Goal: Information Seeking & Learning: Learn about a topic

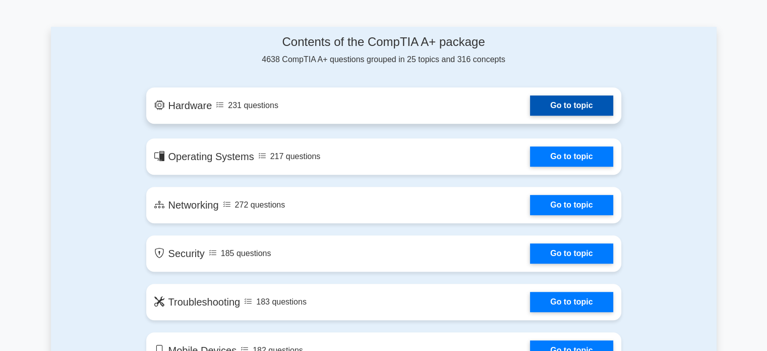
click at [530, 116] on link "Go to topic" at bounding box center [571, 105] width 83 height 20
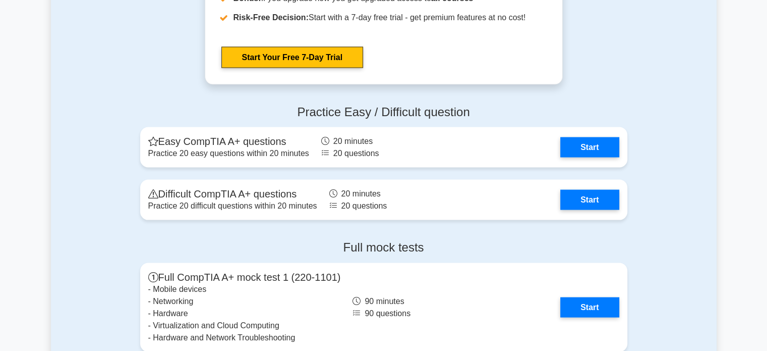
scroll to position [1942, 0]
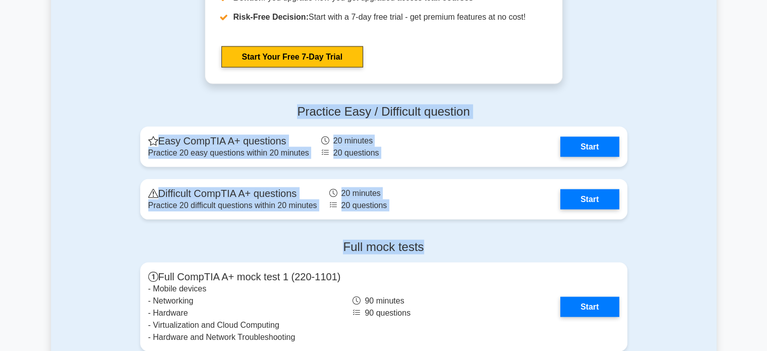
drag, startPoint x: 297, startPoint y: 110, endPoint x: 461, endPoint y: 239, distance: 208.5
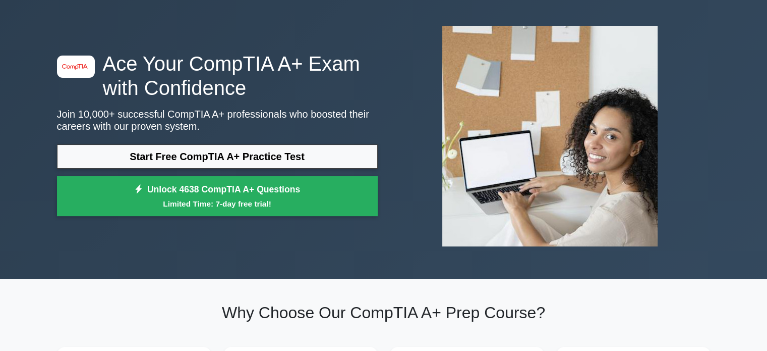
scroll to position [0, 0]
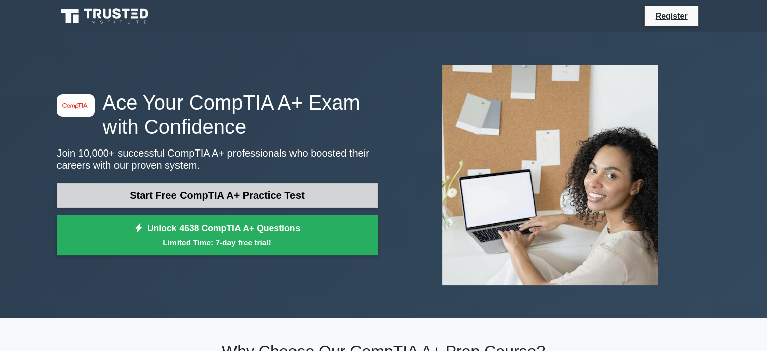
click at [323, 195] on link "Start Free CompTIA A+ Practice Test" at bounding box center [217, 195] width 321 height 24
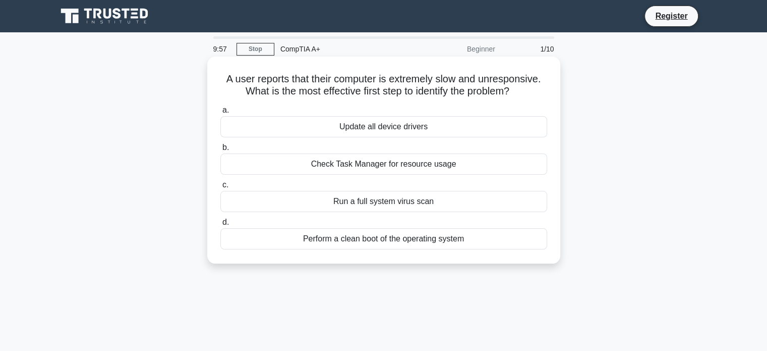
click at [382, 165] on div "Check Task Manager for resource usage" at bounding box center [383, 163] width 327 height 21
click at [220, 151] on input "b. Check Task Manager for resource usage" at bounding box center [220, 147] width 0 height 7
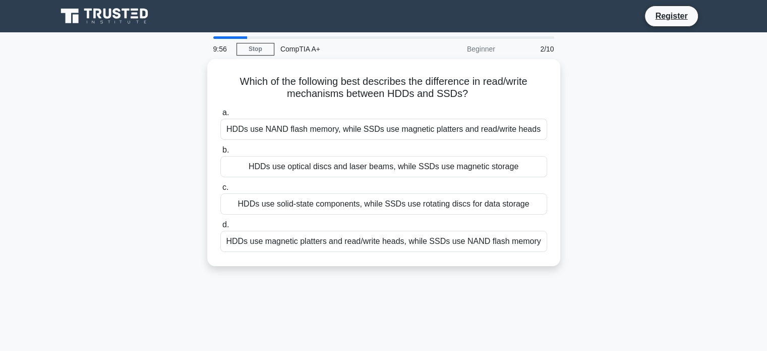
click at [382, 165] on div "HDDs use optical discs and laser beams, while SSDs use magnetic storage" at bounding box center [383, 166] width 327 height 21
click at [220, 153] on input "b. HDDs use optical discs and laser beams, while SSDs use magnetic storage" at bounding box center [220, 150] width 0 height 7
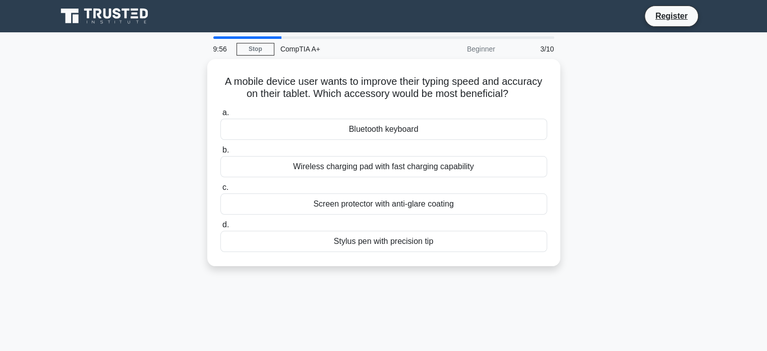
click at [382, 165] on div "Wireless charging pad with fast charging capability" at bounding box center [383, 166] width 327 height 21
click at [220, 153] on input "b. Wireless charging pad with fast charging capability" at bounding box center [220, 150] width 0 height 7
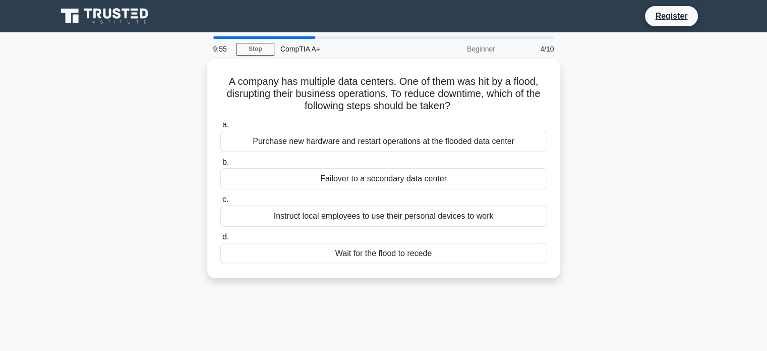
click at [382, 168] on div "Failover to a secondary data center" at bounding box center [383, 178] width 327 height 21
click at [220, 165] on input "b. Failover to a secondary data center" at bounding box center [220, 162] width 0 height 7
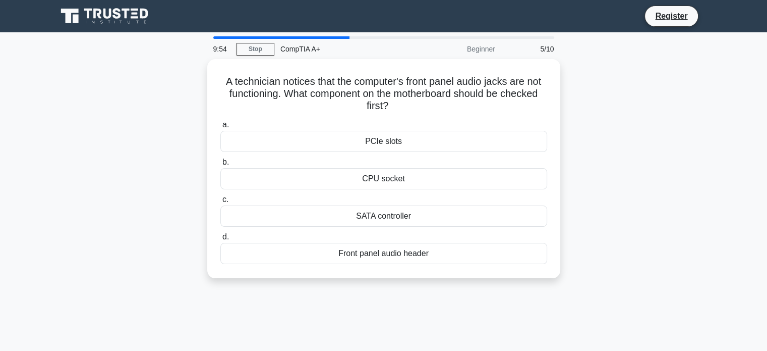
click at [382, 165] on label "b. CPU socket" at bounding box center [383, 172] width 327 height 33
click at [220, 165] on input "b. CPU socket" at bounding box center [220, 162] width 0 height 7
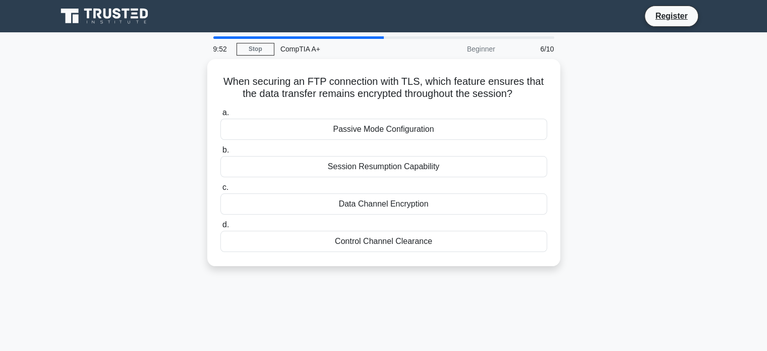
click at [382, 165] on div "Session Resumption Capability" at bounding box center [383, 166] width 327 height 21
click at [220, 153] on input "b. Session Resumption Capability" at bounding box center [220, 150] width 0 height 7
click at [382, 165] on div "Check the printer connection and settings" at bounding box center [383, 166] width 327 height 21
click at [220, 153] on input "b. Check the printer connection and settings" at bounding box center [220, 150] width 0 height 7
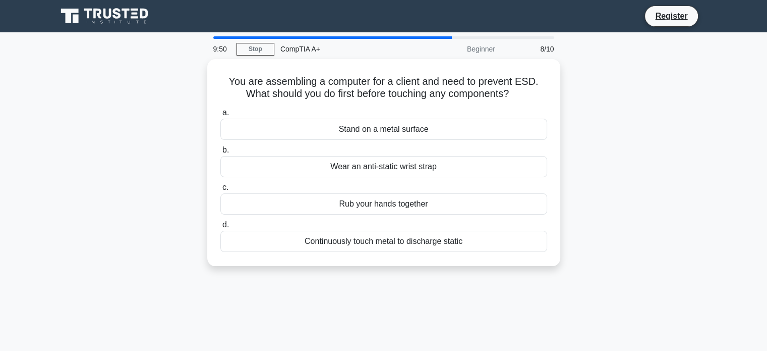
click at [382, 165] on div "Wear an anti-static wrist strap" at bounding box center [383, 166] width 327 height 21
click at [220, 153] on input "b. Wear an anti-static wrist strap" at bounding box center [220, 150] width 0 height 7
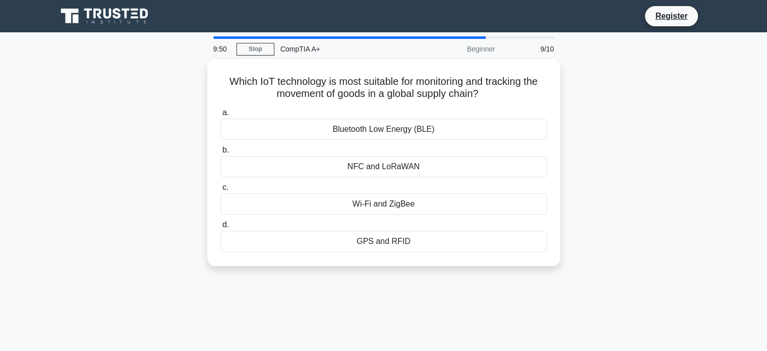
click at [382, 165] on div "NFC and LoRaWAN" at bounding box center [383, 166] width 327 height 21
click at [220, 153] on input "b. NFC and LoRaWAN" at bounding box center [220, 150] width 0 height 7
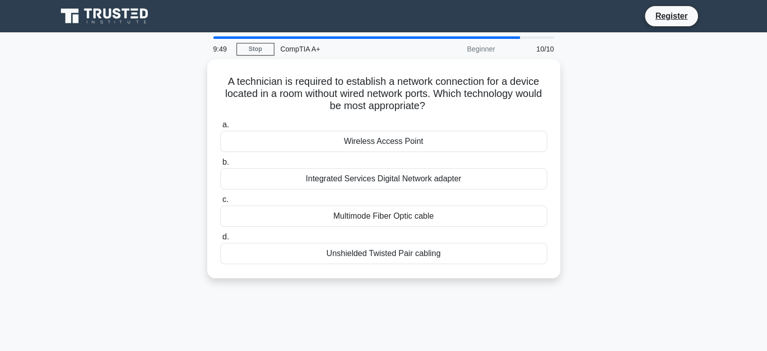
click at [382, 168] on div "Integrated Services Digital Network adapter" at bounding box center [383, 178] width 327 height 21
click at [220, 165] on input "b. Integrated Services Digital Network adapter" at bounding box center [220, 162] width 0 height 7
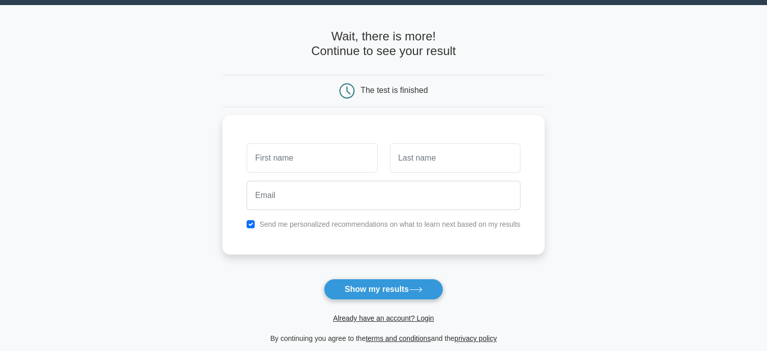
scroll to position [28, 0]
